Goal: Task Accomplishment & Management: Manage account settings

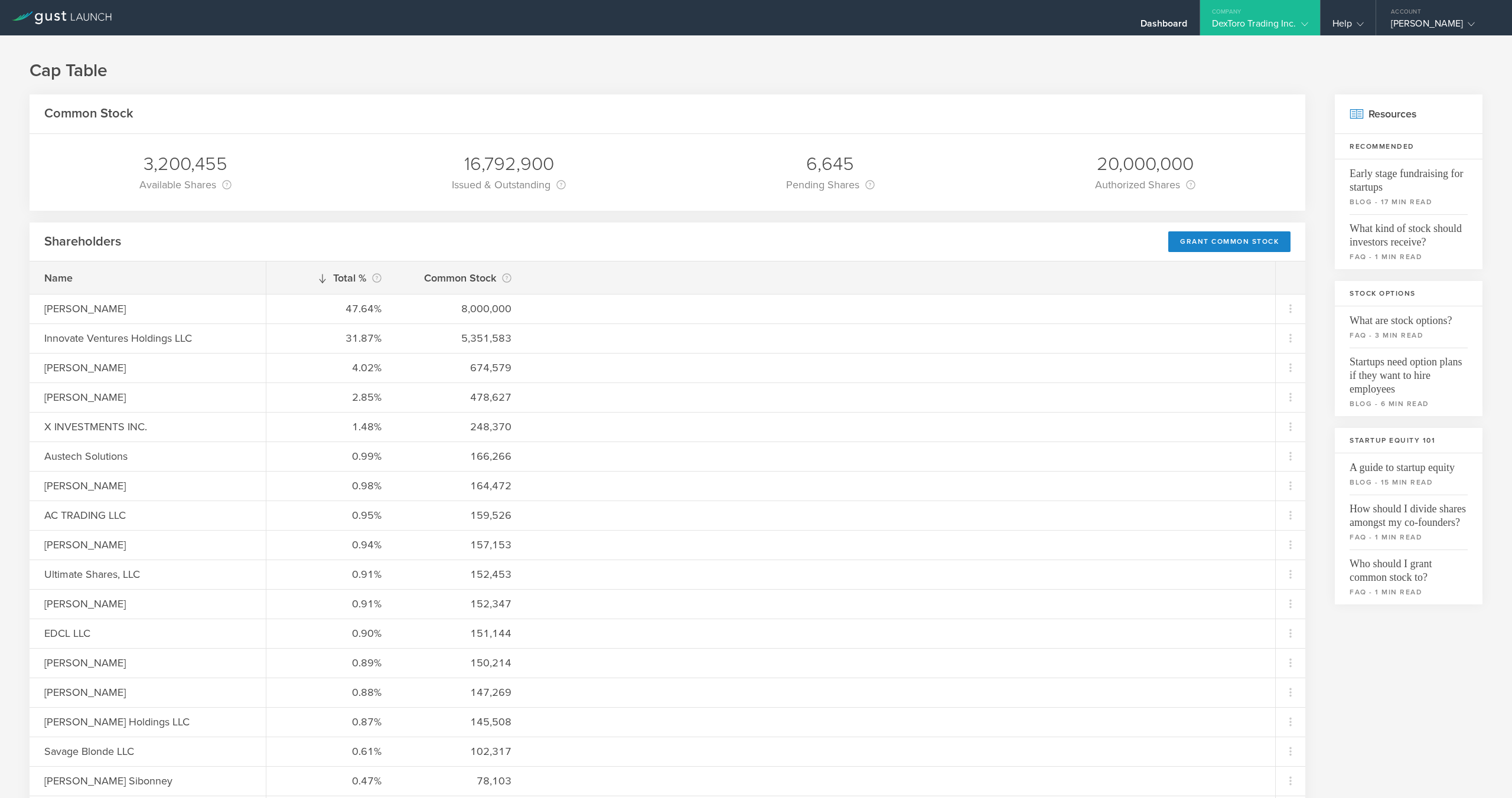
click at [1160, 24] on div "Dashboard" at bounding box center [1164, 27] width 47 height 18
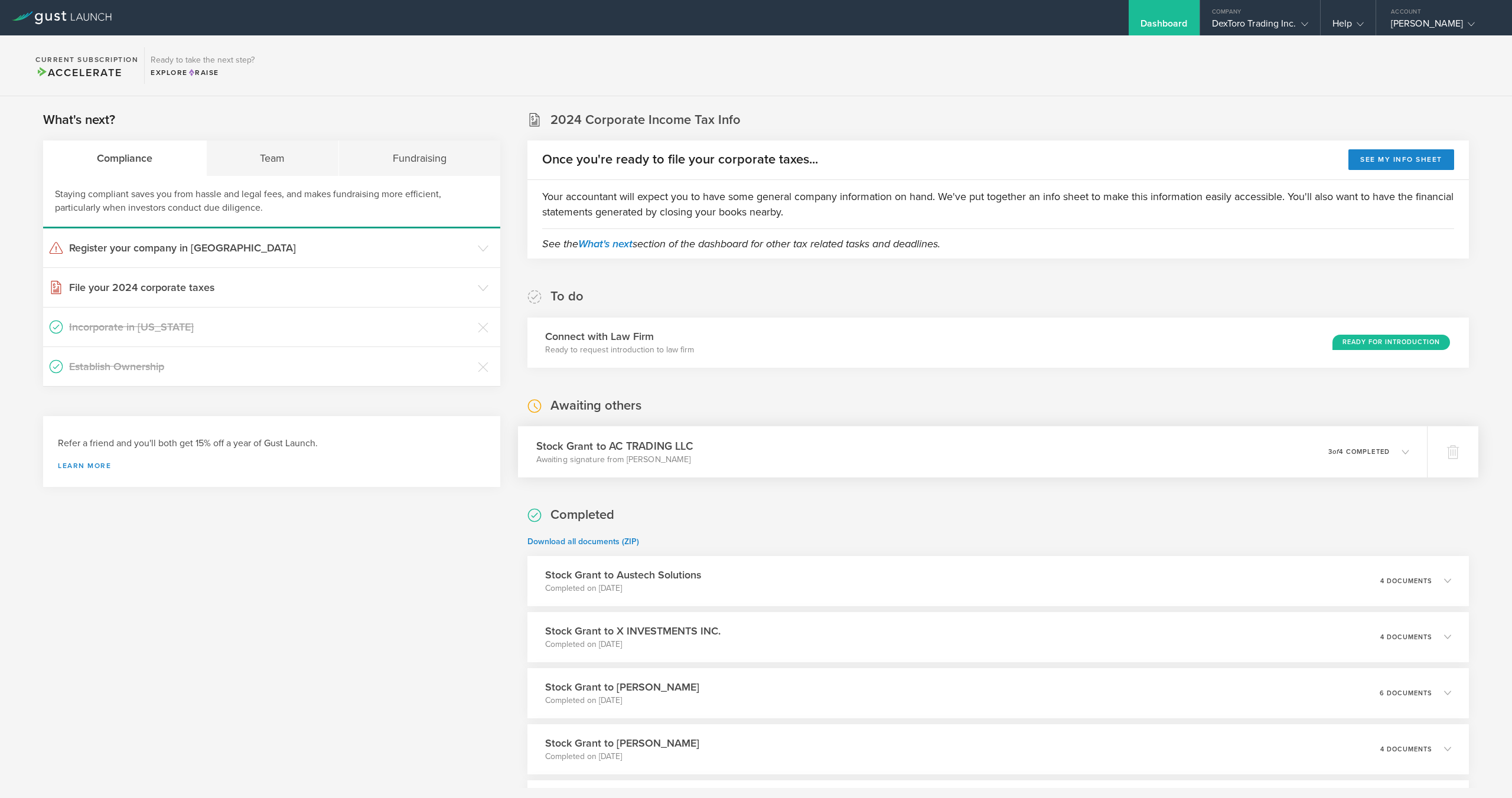
click at [919, 463] on div "Stock Grant to AC TRADING LLC Awaiting signature from [PERSON_NAME] 0 undeliver…" at bounding box center [973, 451] width 909 height 51
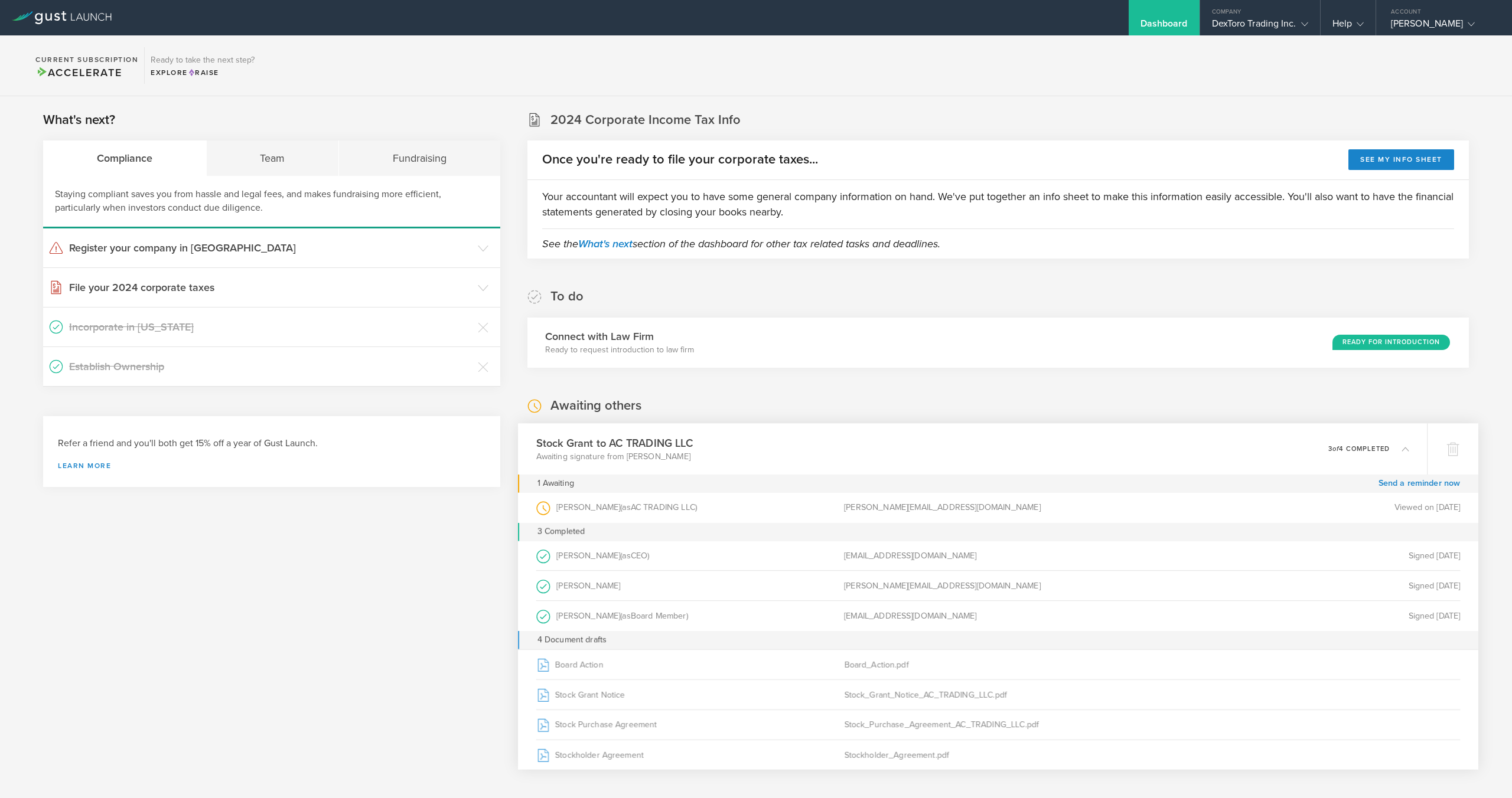
click at [919, 463] on div "Stock Grant to AC TRADING LLC Awaiting signature from [PERSON_NAME] 0 undeliver…" at bounding box center [973, 448] width 909 height 51
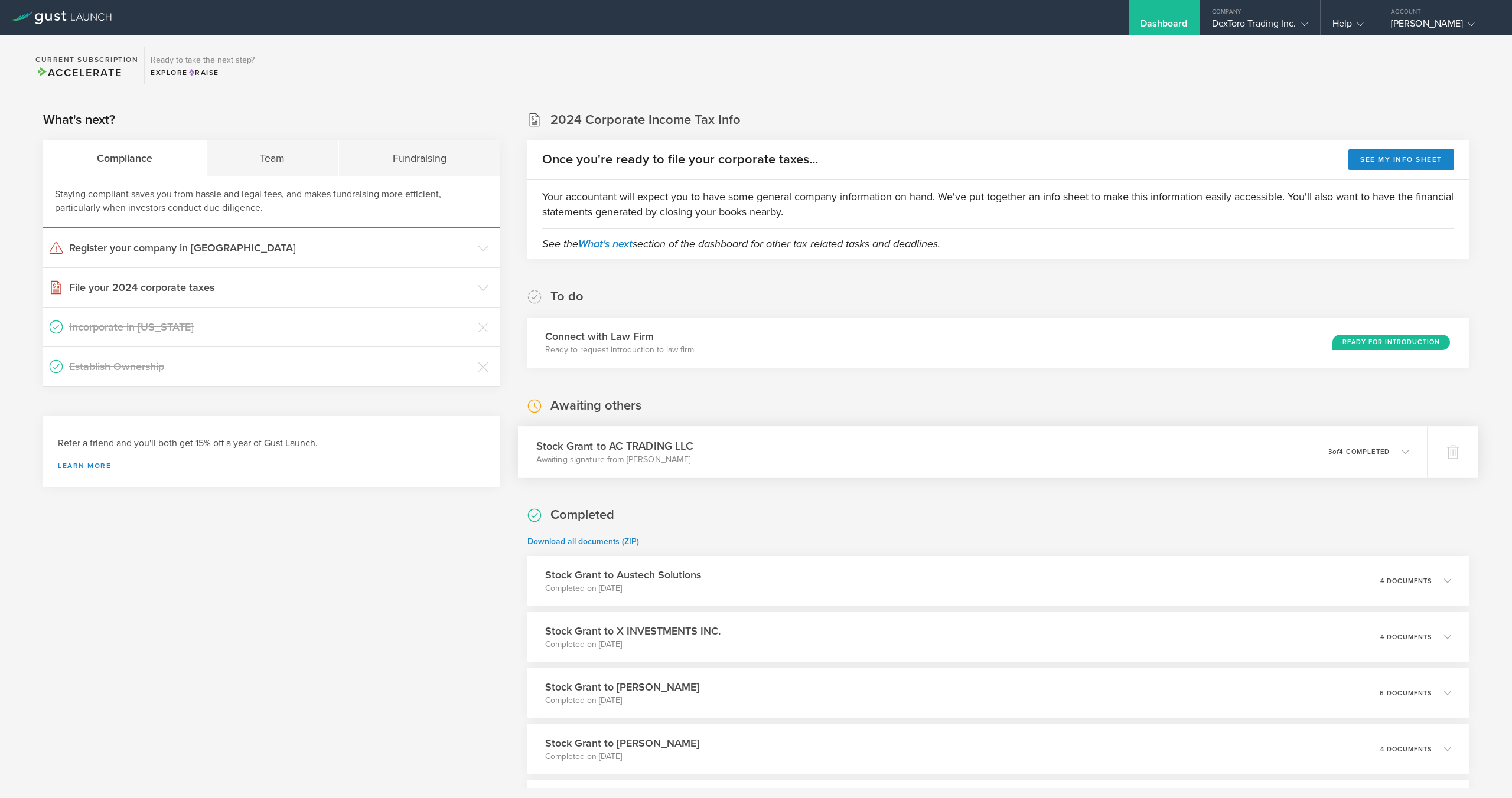
click at [919, 461] on div "Stock Grant to AC TRADING LLC Awaiting signature from [PERSON_NAME] 0 undeliver…" at bounding box center [973, 451] width 909 height 51
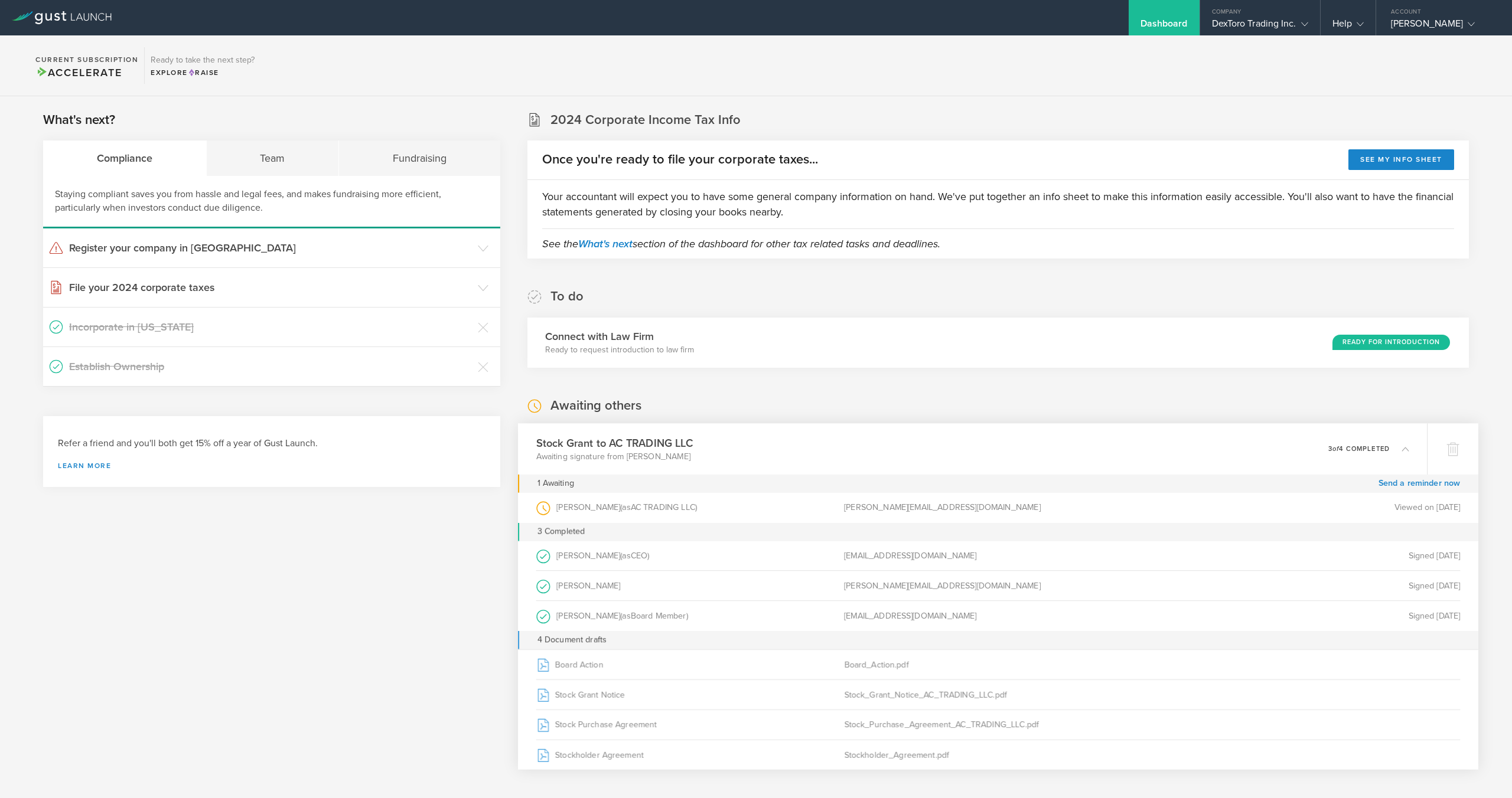
click at [885, 294] on div "To do Connect with Law Firm Ready to request introduction to law firm Ready for…" at bounding box center [998, 328] width 941 height 80
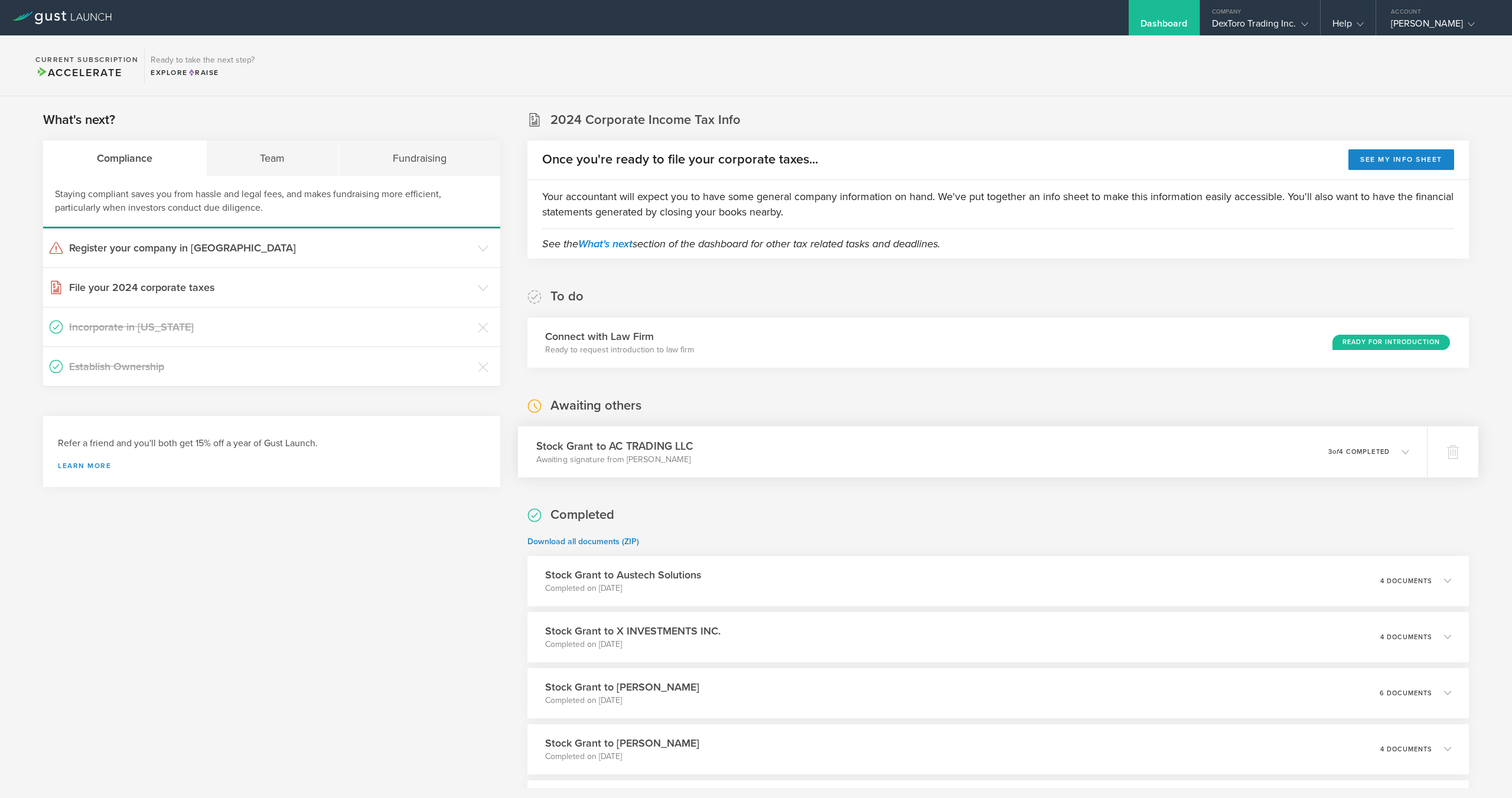
click at [929, 446] on div "Stock Grant to AC TRADING LLC Awaiting signature from [PERSON_NAME] 0 undeliver…" at bounding box center [973, 451] width 909 height 51
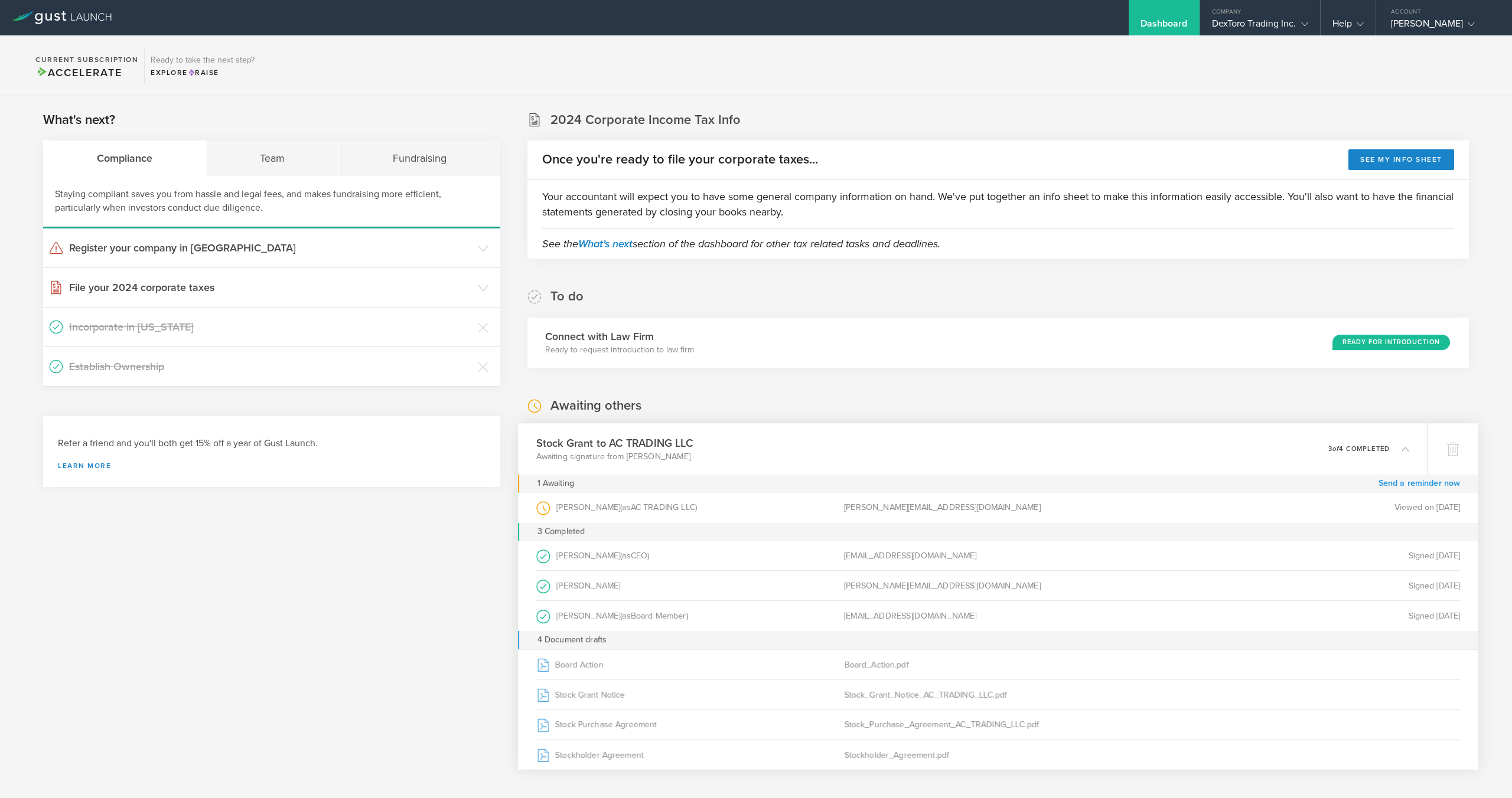
click at [1395, 483] on link "Send a reminder now" at bounding box center [1419, 483] width 82 height 18
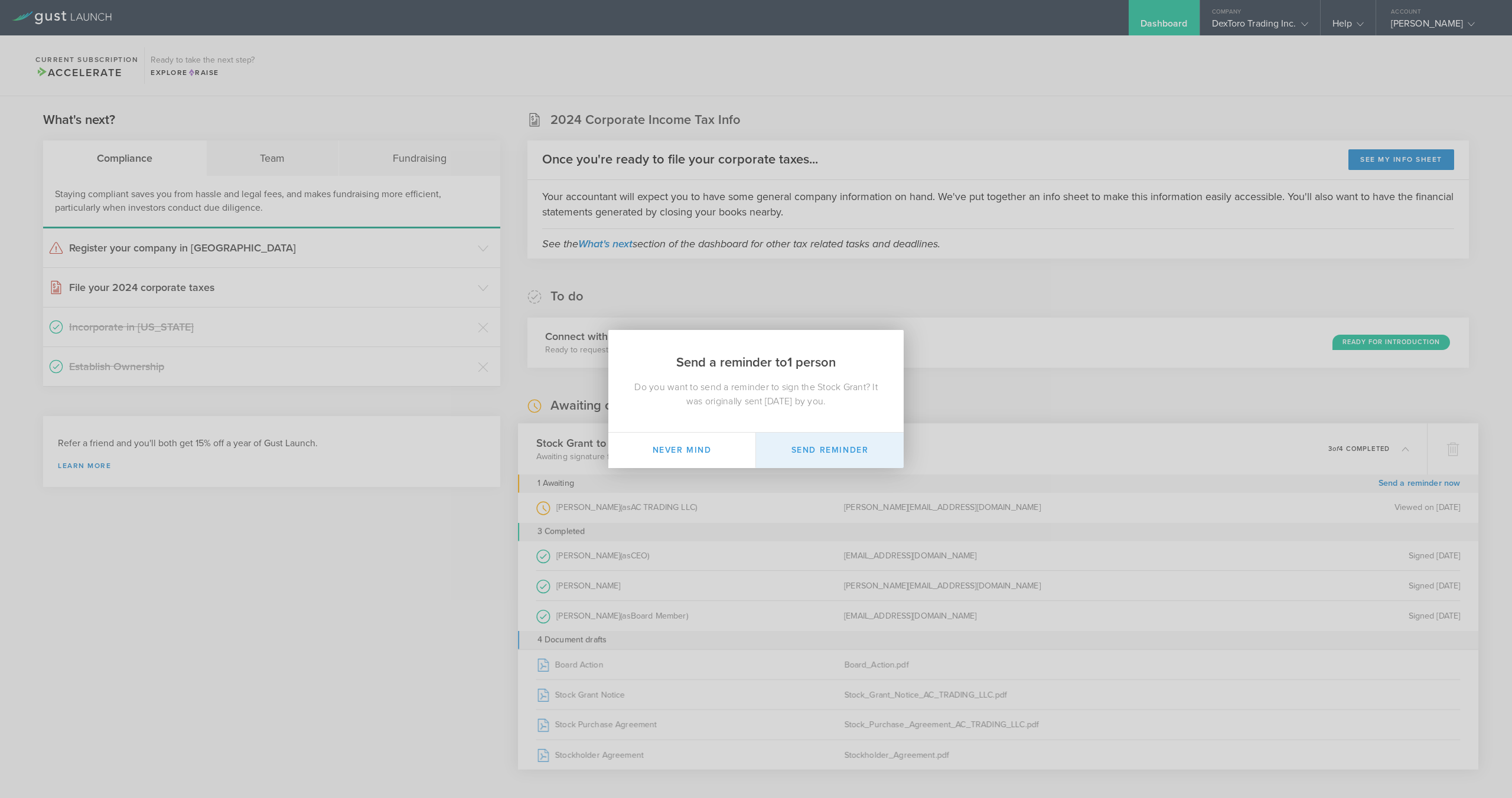
click at [858, 445] on button "Send Reminder" at bounding box center [830, 450] width 148 height 35
